Goal: Task Accomplishment & Management: Manage account settings

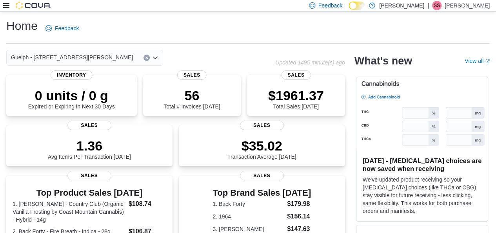
click at [2, 3] on div "Feedback Dark Mode [PERSON_NAME] | [PERSON_NAME]" at bounding box center [248, 6] width 496 height 12
click at [5, 4] on icon at bounding box center [6, 5] width 6 height 6
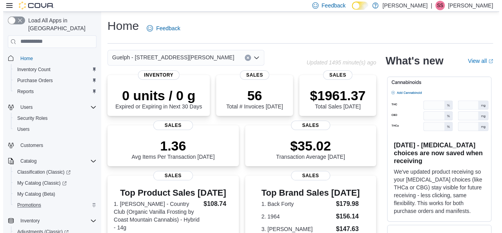
scroll to position [158, 0]
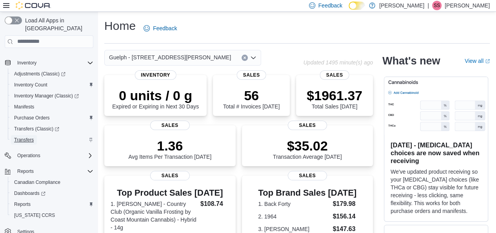
click at [25, 135] on span "Transfers" at bounding box center [24, 139] width 20 height 9
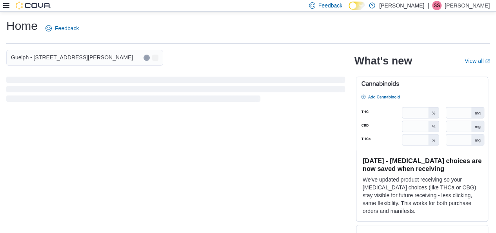
click at [7, 4] on icon at bounding box center [6, 5] width 6 height 5
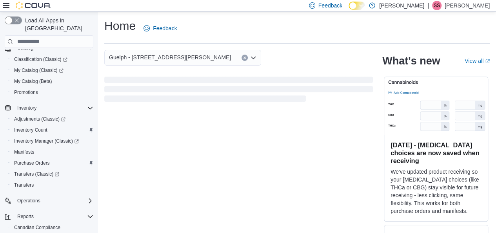
scroll to position [115, 0]
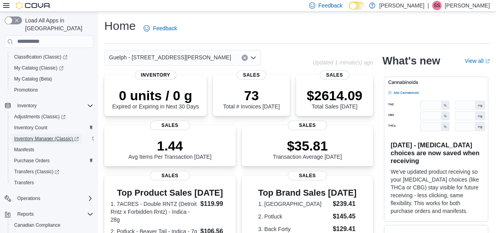
click at [42, 135] on span "Inventory Manager (Classic)" at bounding box center [46, 138] width 65 height 9
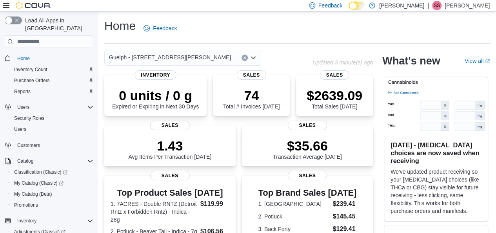
click at [224, 55] on div "Guelph - [STREET_ADDRESS][PERSON_NAME]" at bounding box center [182, 58] width 157 height 16
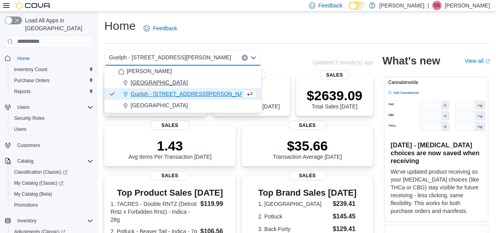
click at [174, 85] on div "Cambridge" at bounding box center [187, 82] width 138 height 8
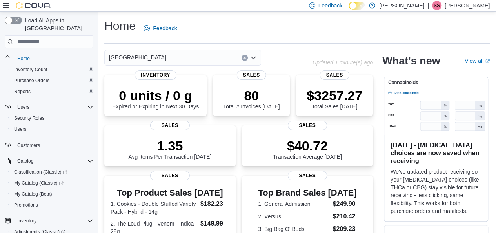
click at [244, 58] on icon "Clear input" at bounding box center [244, 57] width 3 height 3
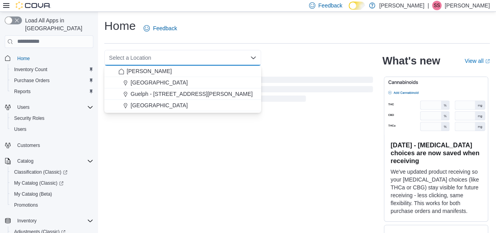
click at [274, 55] on div "Select a Location Combo box. Selected. Combo box input. Select a Location. Type…" at bounding box center [238, 58] width 269 height 16
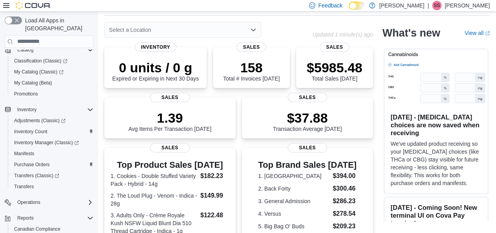
scroll to position [158, 0]
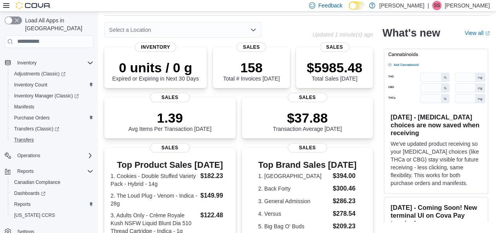
click at [37, 136] on div "Transfers" at bounding box center [52, 139] width 82 height 9
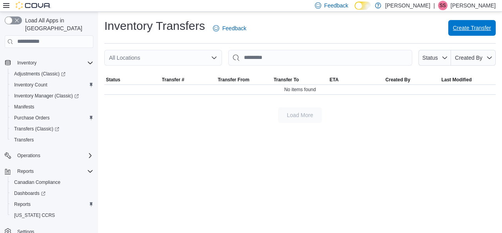
click at [479, 28] on span "Create Transfer" at bounding box center [472, 28] width 38 height 8
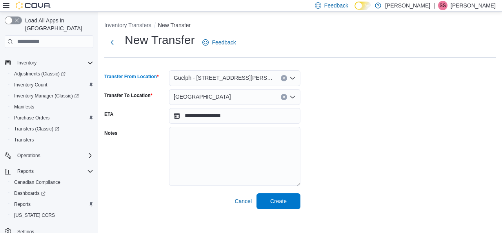
click at [252, 77] on div "Guelph - [STREET_ADDRESS][PERSON_NAME]" at bounding box center [234, 78] width 131 height 16
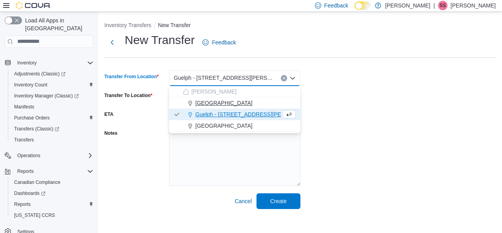
click at [224, 106] on div "Cambridge" at bounding box center [239, 103] width 113 height 8
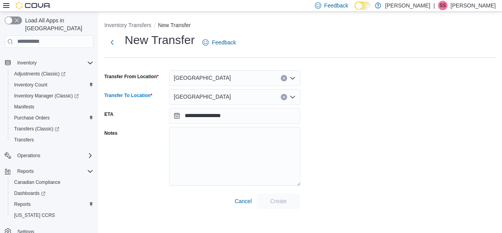
click at [240, 96] on div "Cambridge" at bounding box center [234, 97] width 131 height 16
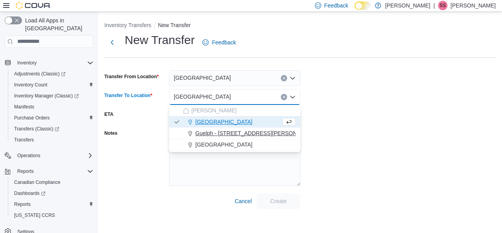
click at [213, 132] on span "Guelph - [STREET_ADDRESS][PERSON_NAME]" at bounding box center [256, 133] width 122 height 8
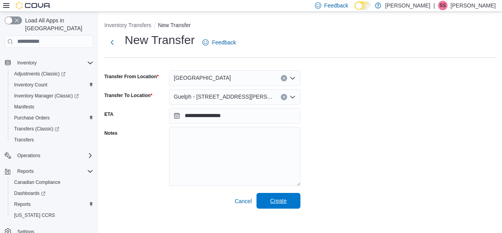
click at [283, 200] on span "Create" at bounding box center [278, 200] width 16 height 8
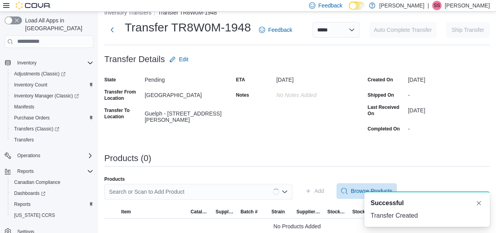
scroll to position [20, 0]
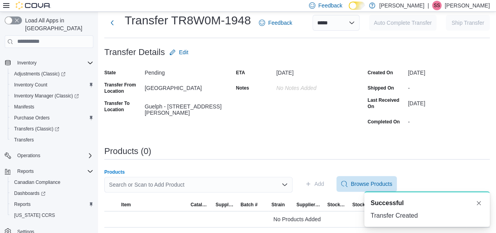
click at [239, 180] on div "Search or Scan to Add Product" at bounding box center [198, 184] width 188 height 16
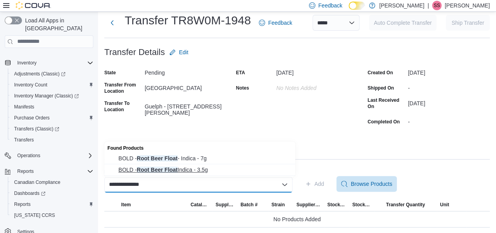
type input "**********"
click at [211, 169] on span "BOLD - Root Beer Float Indica - 3.5g" at bounding box center [204, 169] width 172 height 8
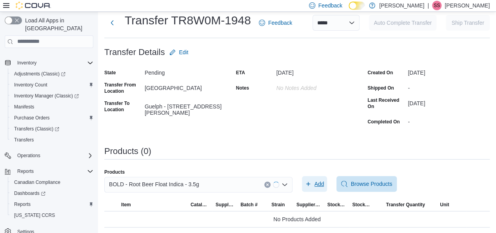
click at [324, 181] on span "Add" at bounding box center [319, 184] width 10 height 8
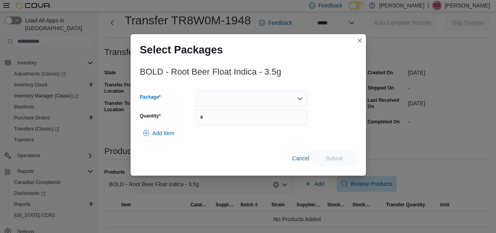
click at [263, 101] on div at bounding box center [251, 99] width 113 height 16
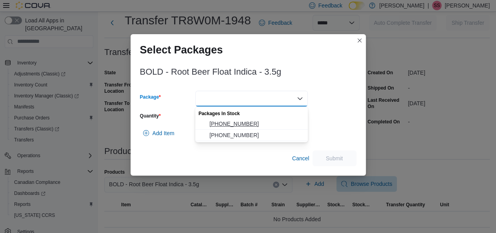
click at [254, 125] on span "0521-2435-01" at bounding box center [256, 124] width 94 height 8
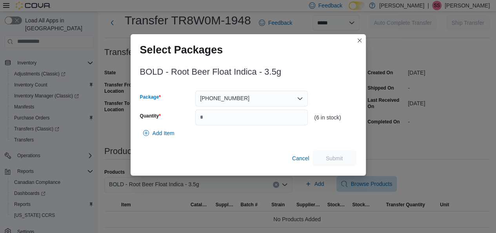
click at [258, 102] on div "0521-2435-01" at bounding box center [251, 99] width 113 height 16
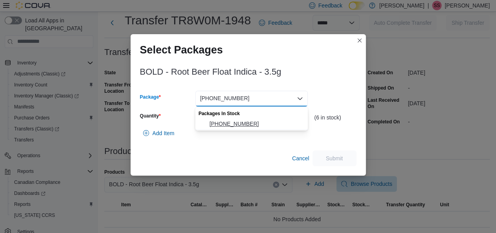
click at [253, 120] on span "0521-2440-01" at bounding box center [256, 124] width 94 height 8
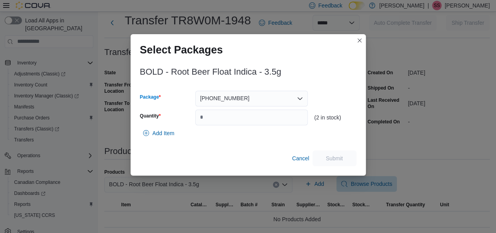
click at [261, 102] on div "0521-2440-01 Combo box. Selected. 0521-2440-01. Press Backspace to delete 0521-…" at bounding box center [251, 99] width 113 height 16
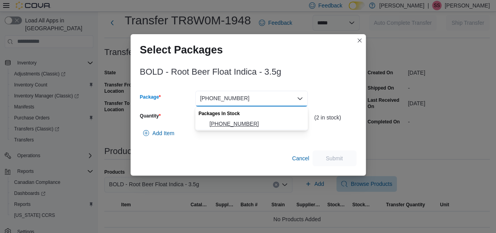
click at [249, 119] on button "0521-2435-01" at bounding box center [251, 123] width 113 height 11
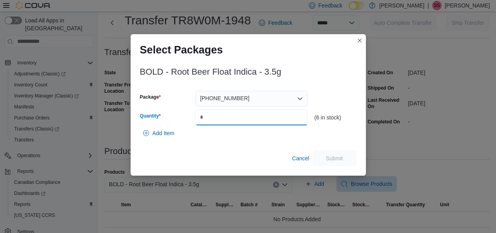
click at [249, 119] on input "Quantity" at bounding box center [251, 117] width 113 height 16
type input "*"
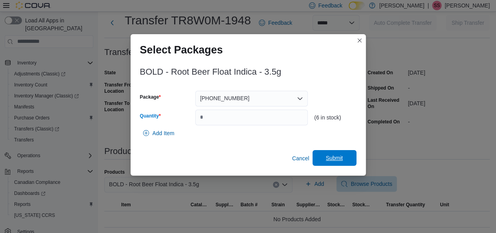
click at [324, 156] on span "Submit" at bounding box center [334, 158] width 35 height 16
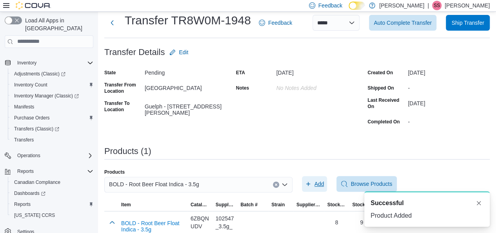
scroll to position [0, 0]
click at [419, 28] on span "Auto Complete Transfer" at bounding box center [403, 23] width 58 height 16
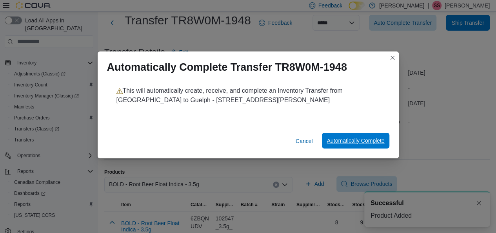
click at [350, 148] on span "Automatically Complete" at bounding box center [356, 141] width 58 height 16
